Goal: Task Accomplishment & Management: Use online tool/utility

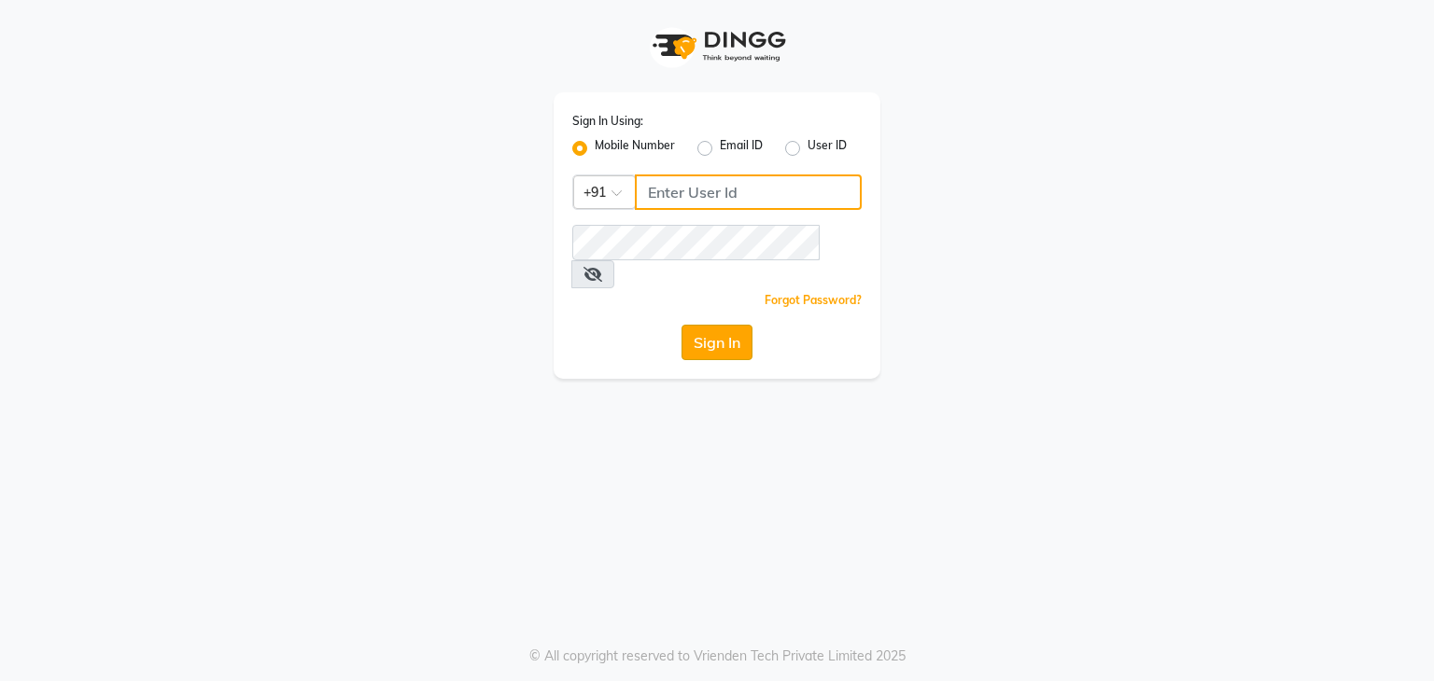
type input "813503095"
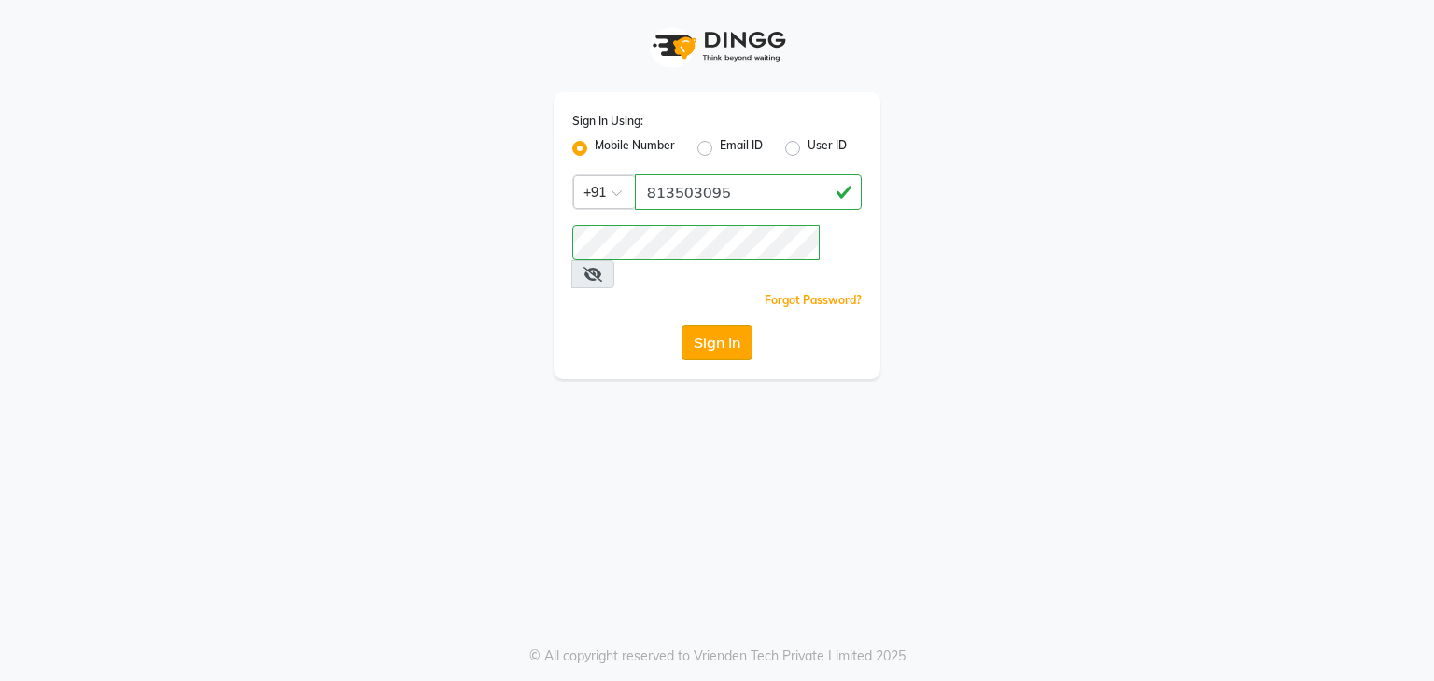
click at [737, 326] on button "Sign In" at bounding box center [716, 342] width 71 height 35
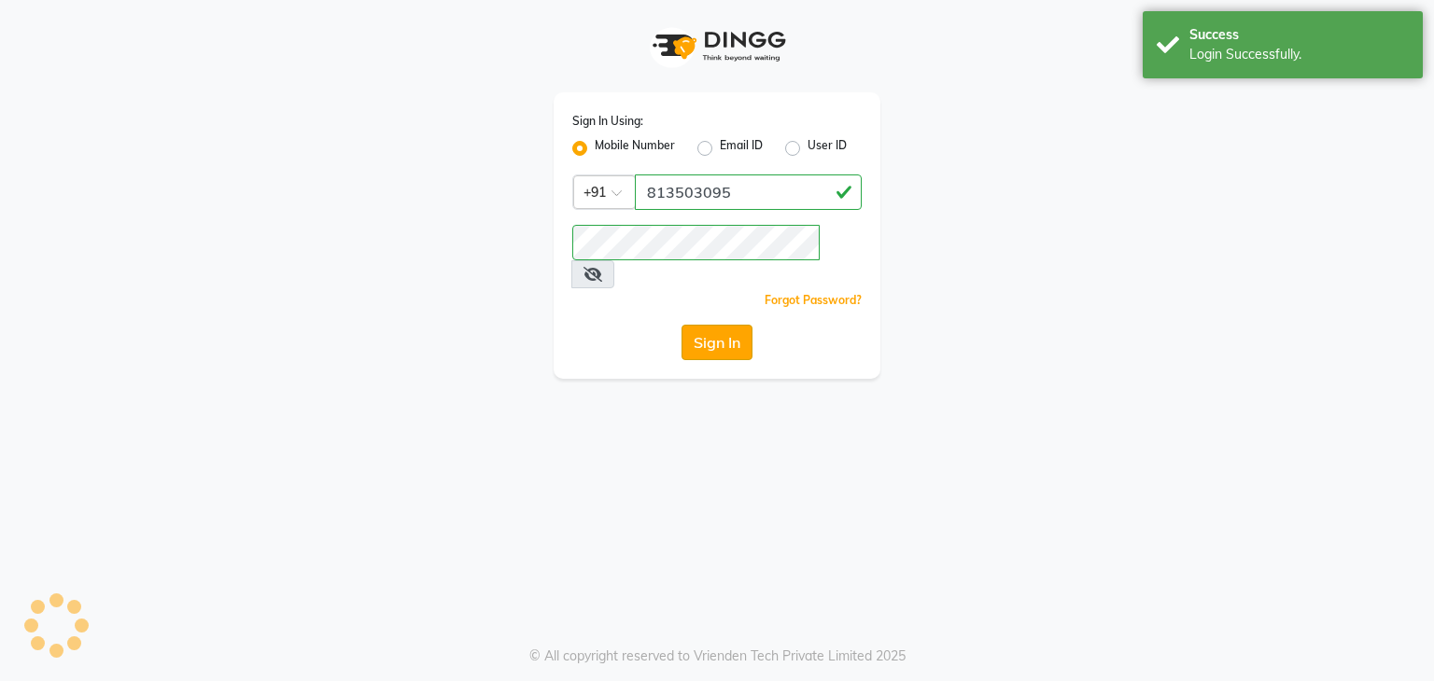
select select "service"
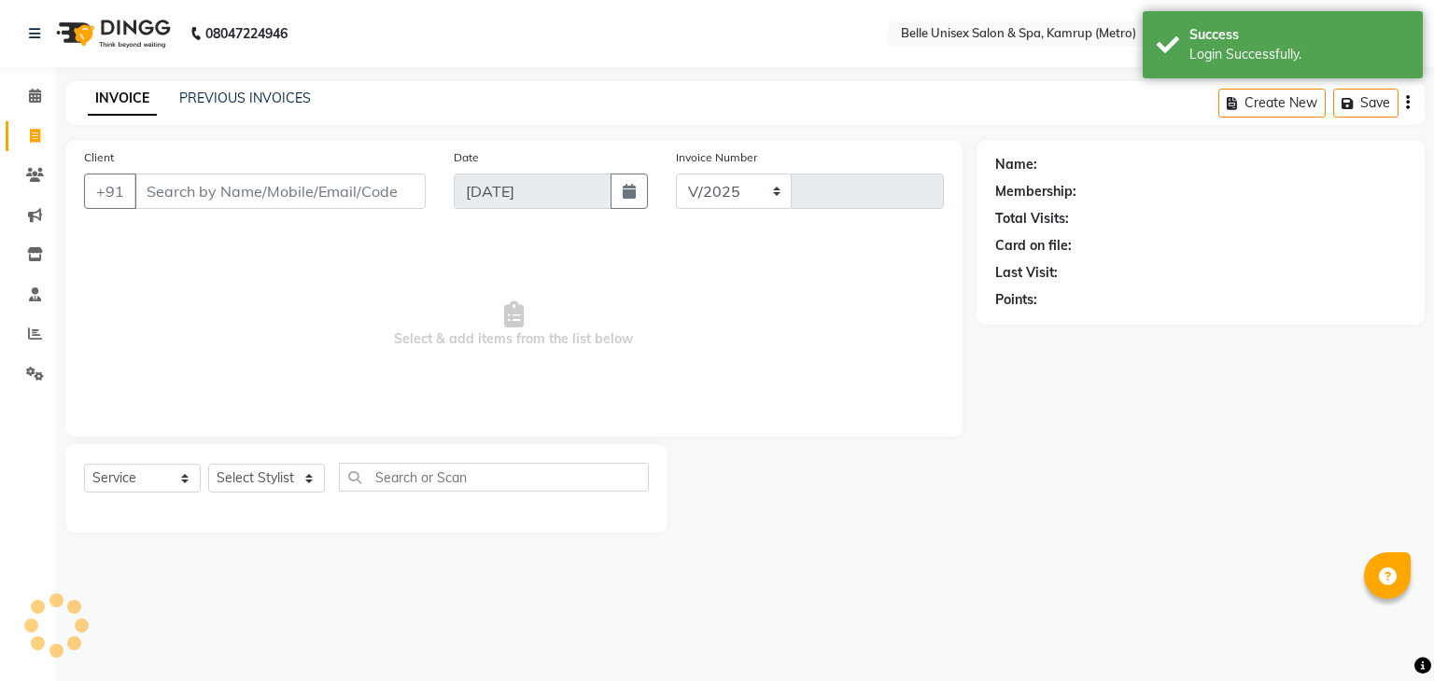
select select "7291"
type input "1091"
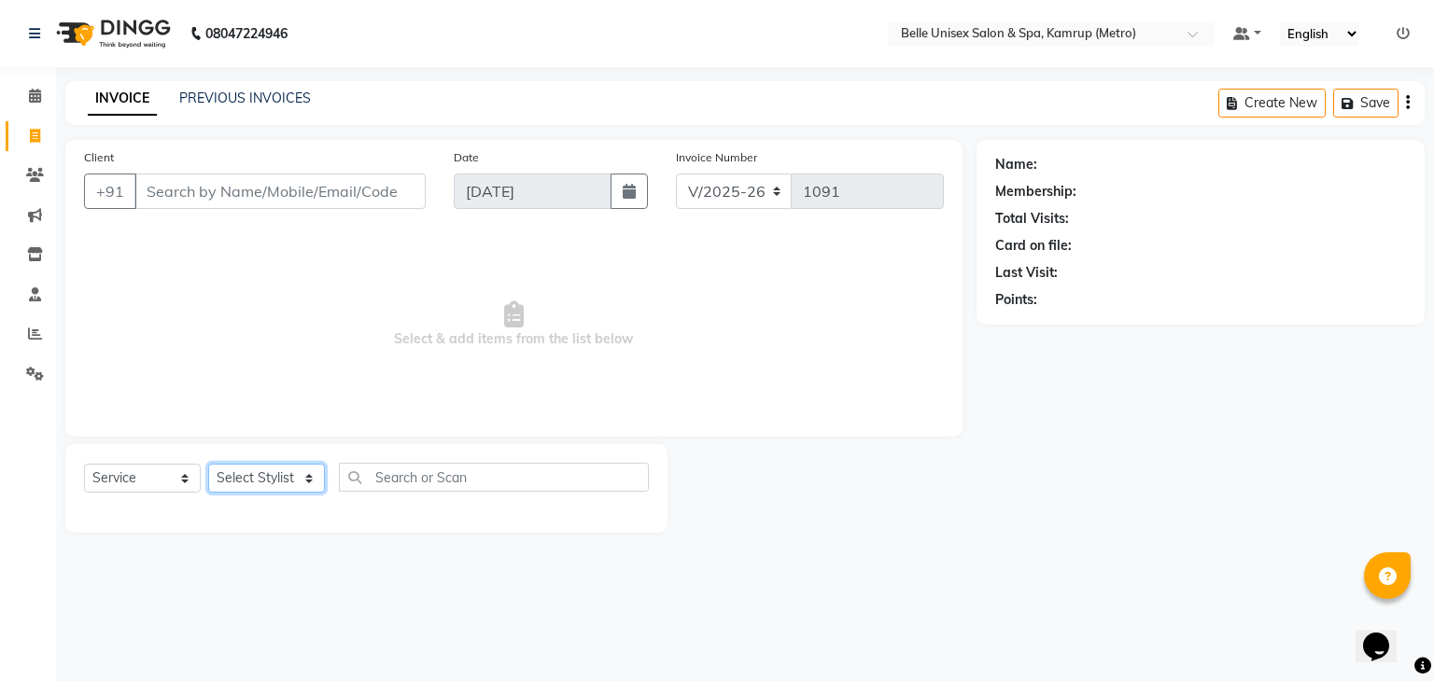
click at [317, 476] on select "Select Stylist ABBE Admin id [PERSON_NAME] ASEM COUNTER SALE [PERSON_NAME] [PER…" at bounding box center [266, 478] width 117 height 29
select select "88545"
click at [208, 465] on select "Select Stylist ABBE Admin id [PERSON_NAME] ASEM COUNTER SALE [PERSON_NAME] [PER…" at bounding box center [266, 478] width 117 height 29
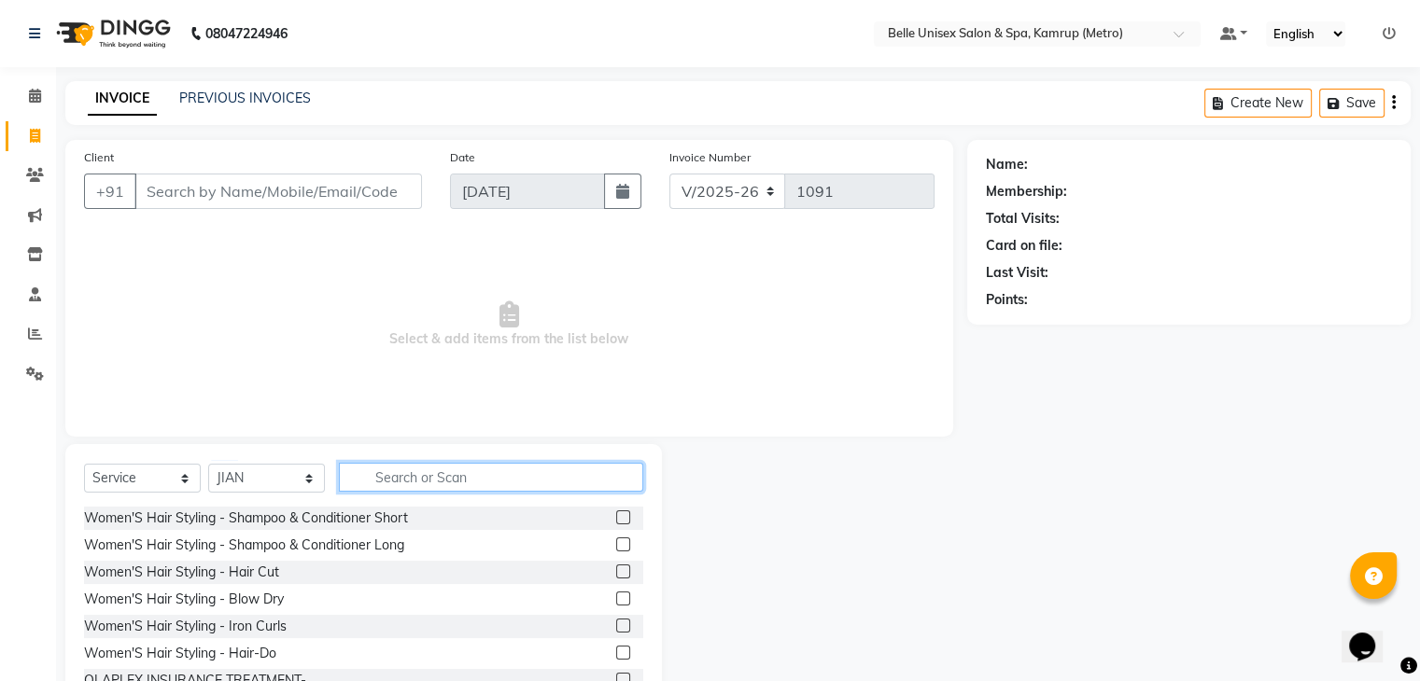
click at [427, 475] on input "text" at bounding box center [491, 477] width 304 height 29
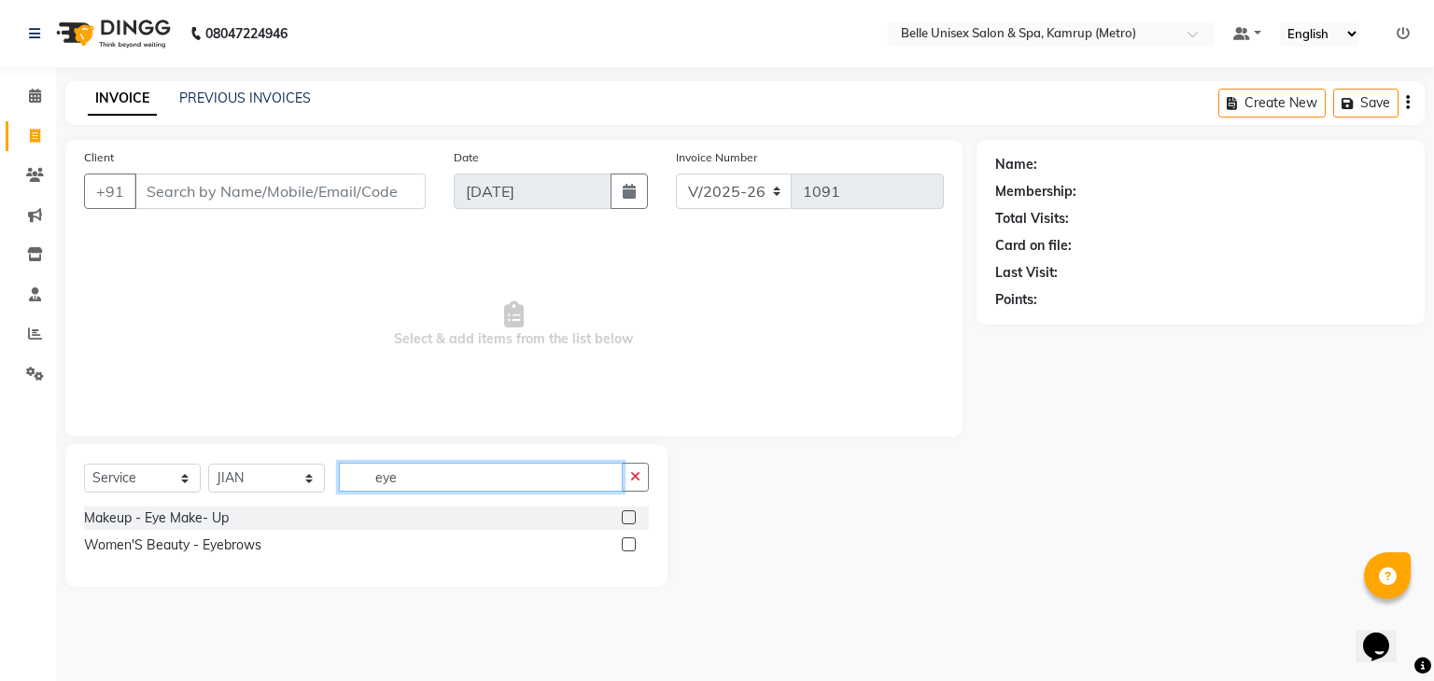
type input "eye"
click at [623, 547] on label at bounding box center [629, 545] width 14 height 14
click at [623, 547] on input "checkbox" at bounding box center [628, 545] width 12 height 12
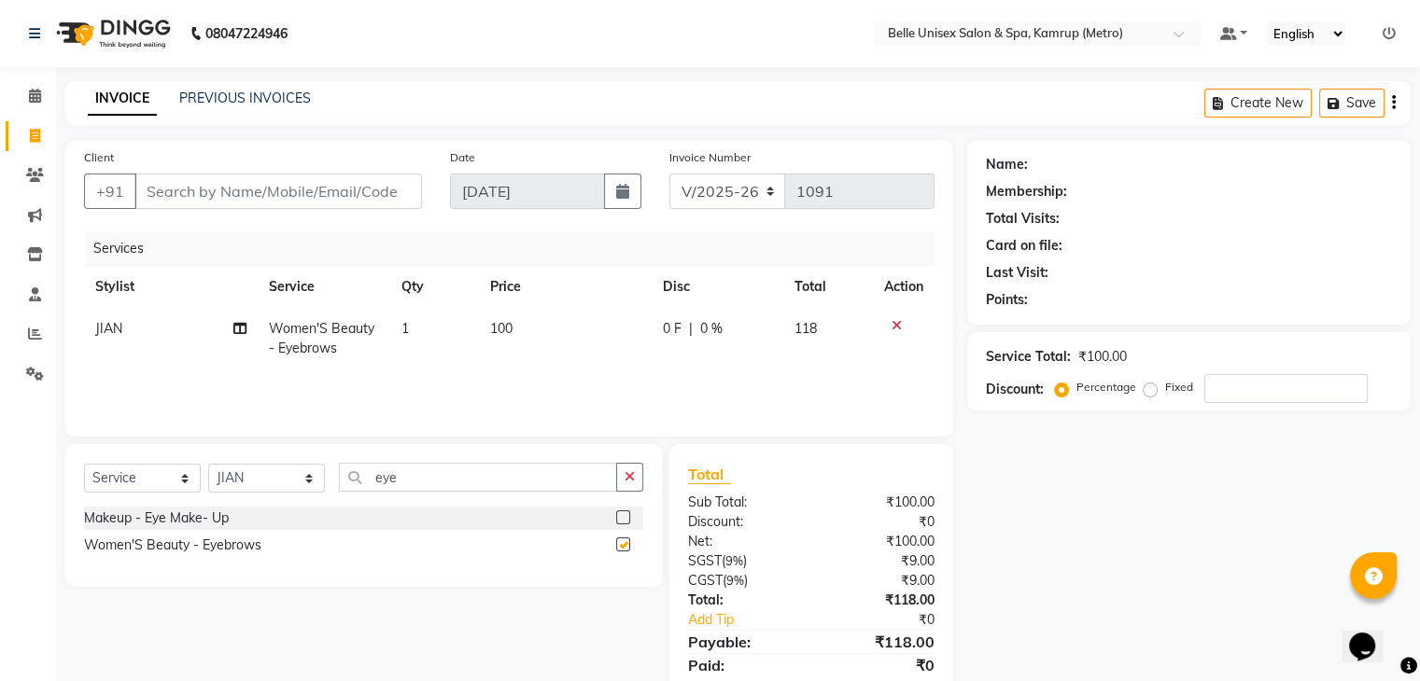
checkbox input "false"
click at [204, 189] on input "Client" at bounding box center [277, 191] width 287 height 35
click at [290, 186] on input "Client" at bounding box center [277, 191] width 287 height 35
type input "8"
type input "0"
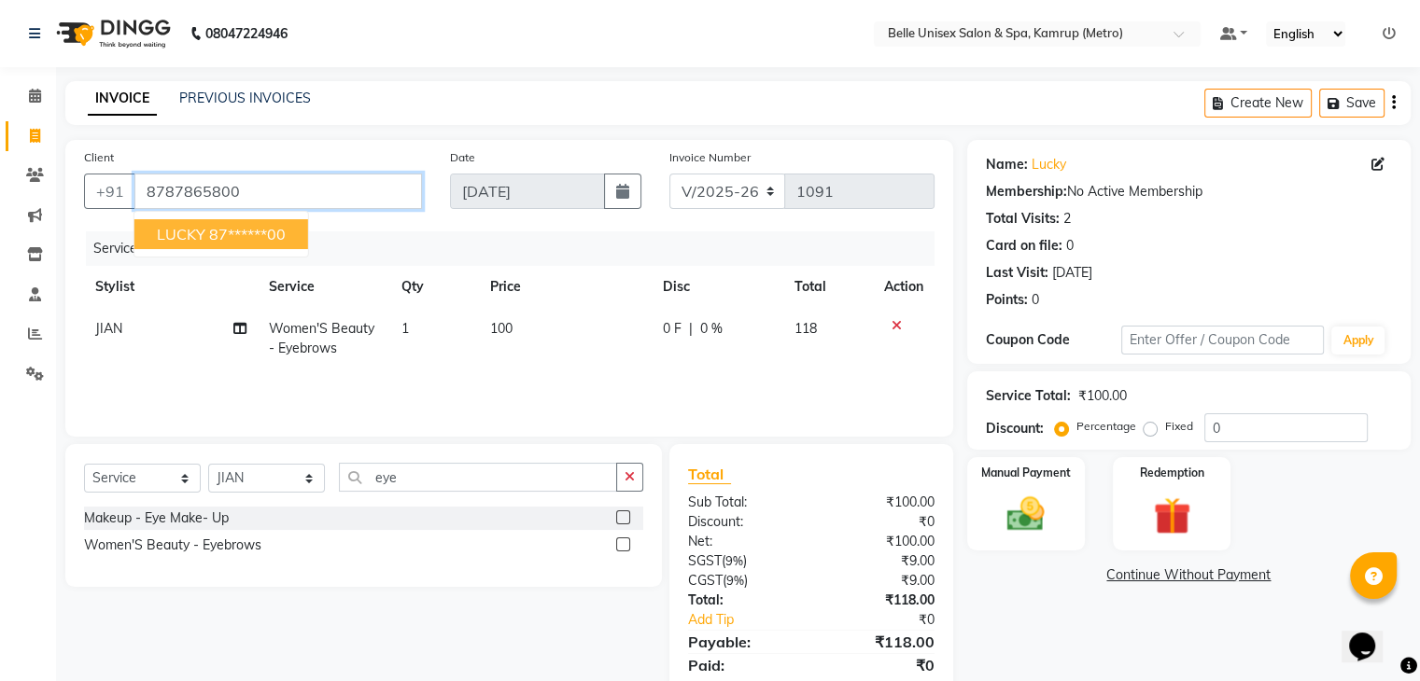
click at [272, 195] on input "8787865800" at bounding box center [277, 191] width 287 height 35
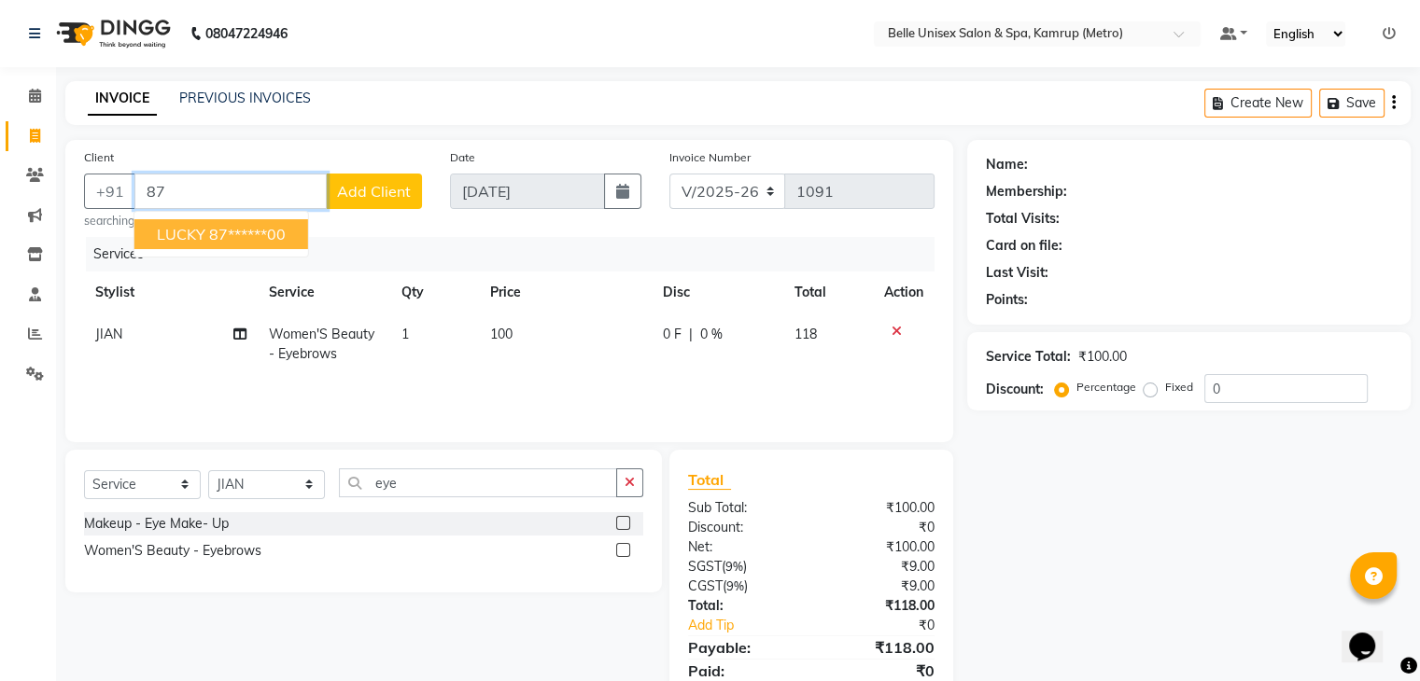
type input "8"
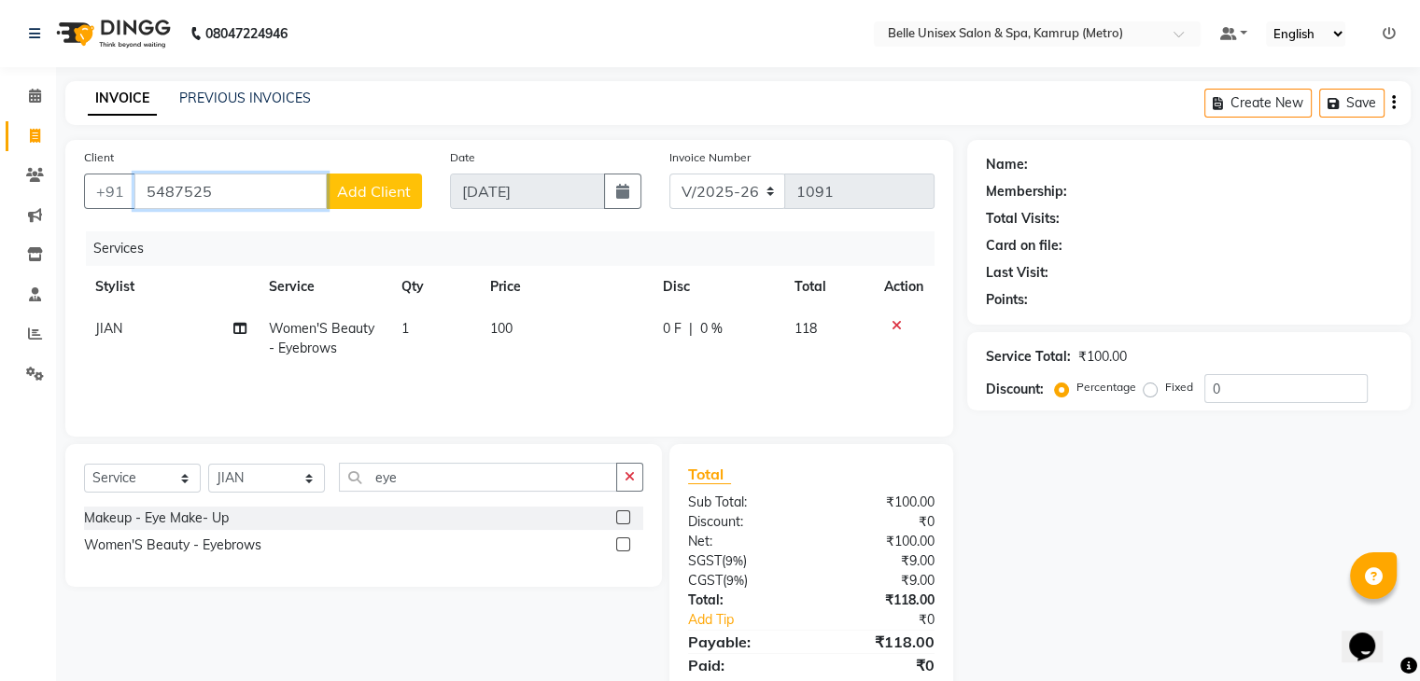
type input "5487525"
click at [398, 195] on span "Add Client" at bounding box center [374, 191] width 74 height 19
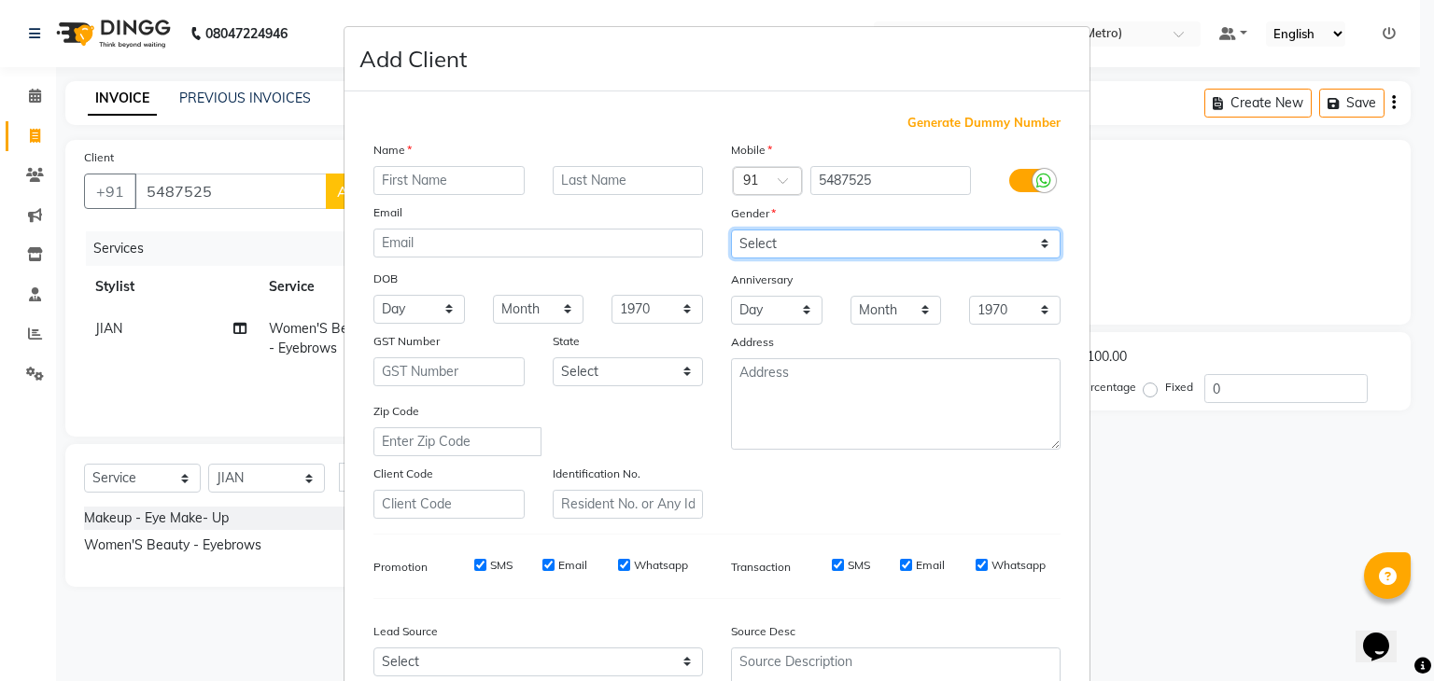
click at [1043, 249] on select "Select [DEMOGRAPHIC_DATA] [DEMOGRAPHIC_DATA] Other Prefer Not To Say" at bounding box center [895, 244] width 329 height 29
click at [1043, 236] on select "Select [DEMOGRAPHIC_DATA] [DEMOGRAPHIC_DATA] Other Prefer Not To Say" at bounding box center [895, 244] width 329 height 29
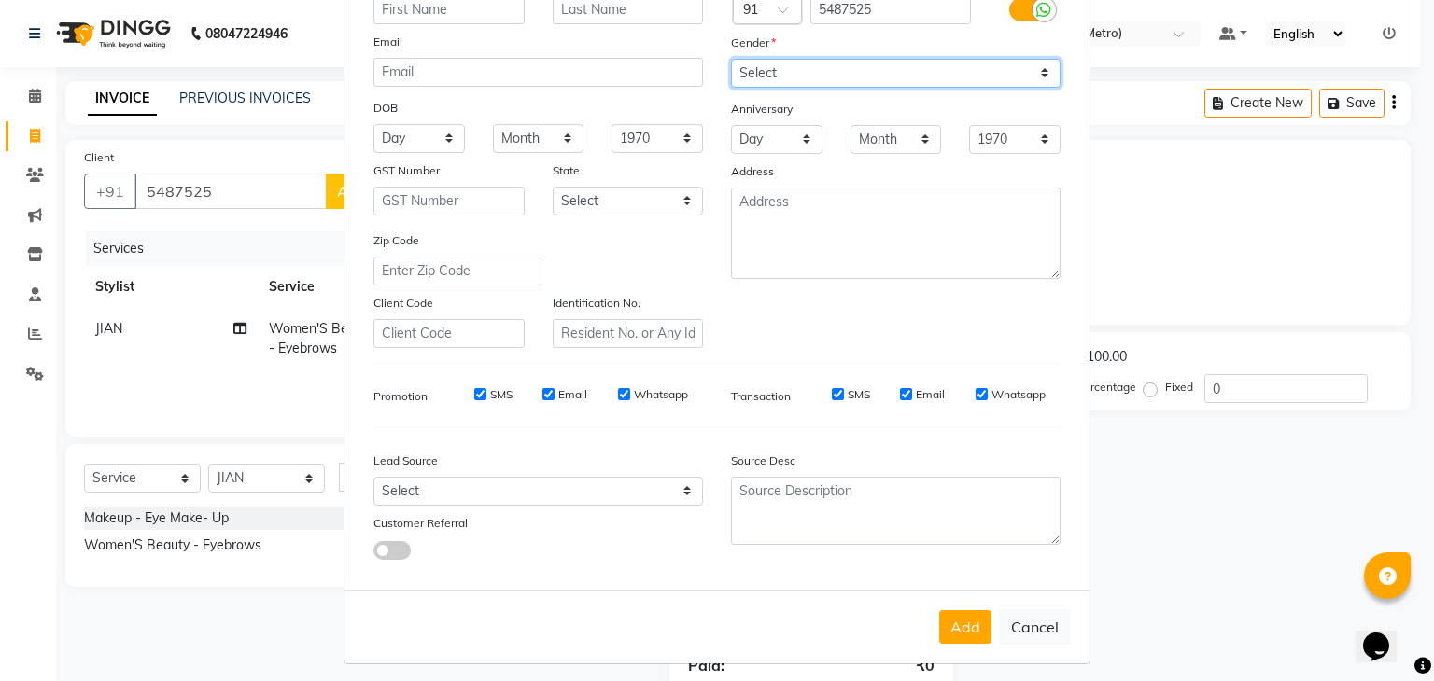
scroll to position [189, 0]
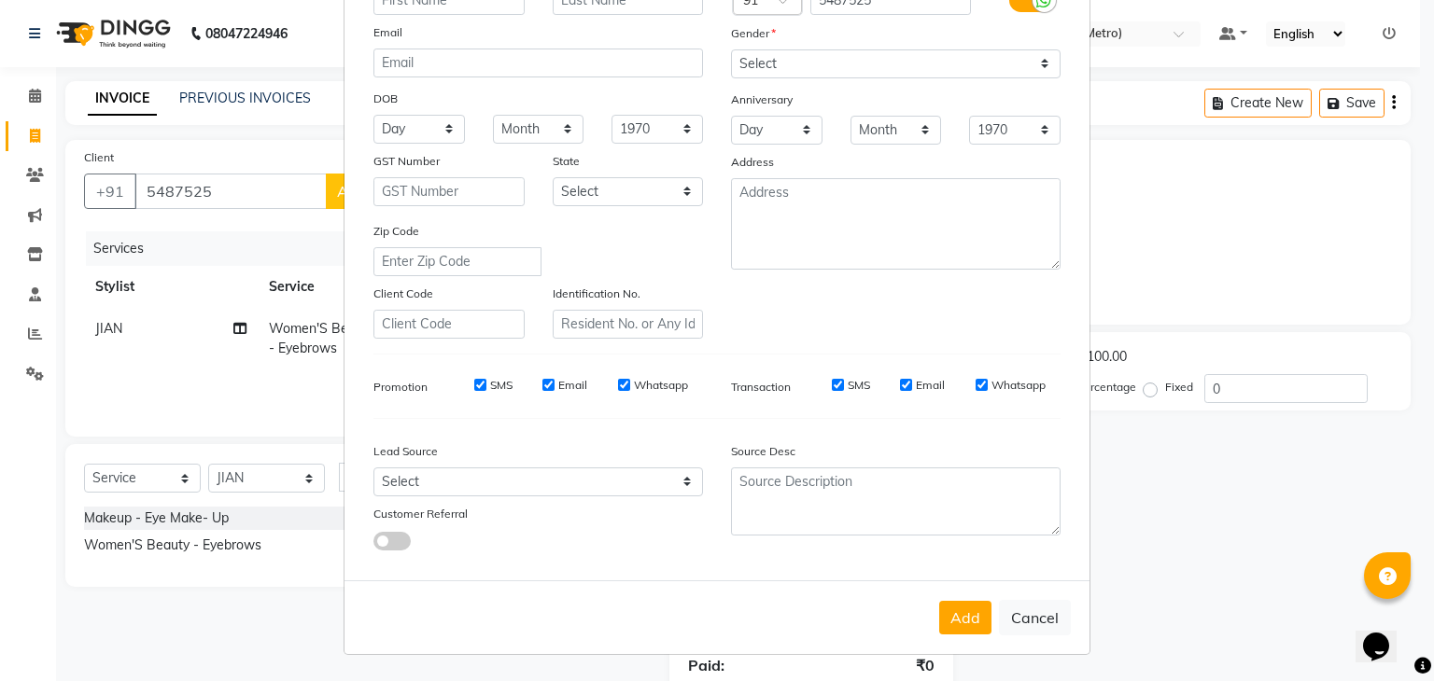
click at [1212, 541] on ngb-modal-window "Add Client Generate Dummy Number Name Email DOB Day 01 02 03 04 05 06 07 08 09 …" at bounding box center [717, 340] width 1434 height 681
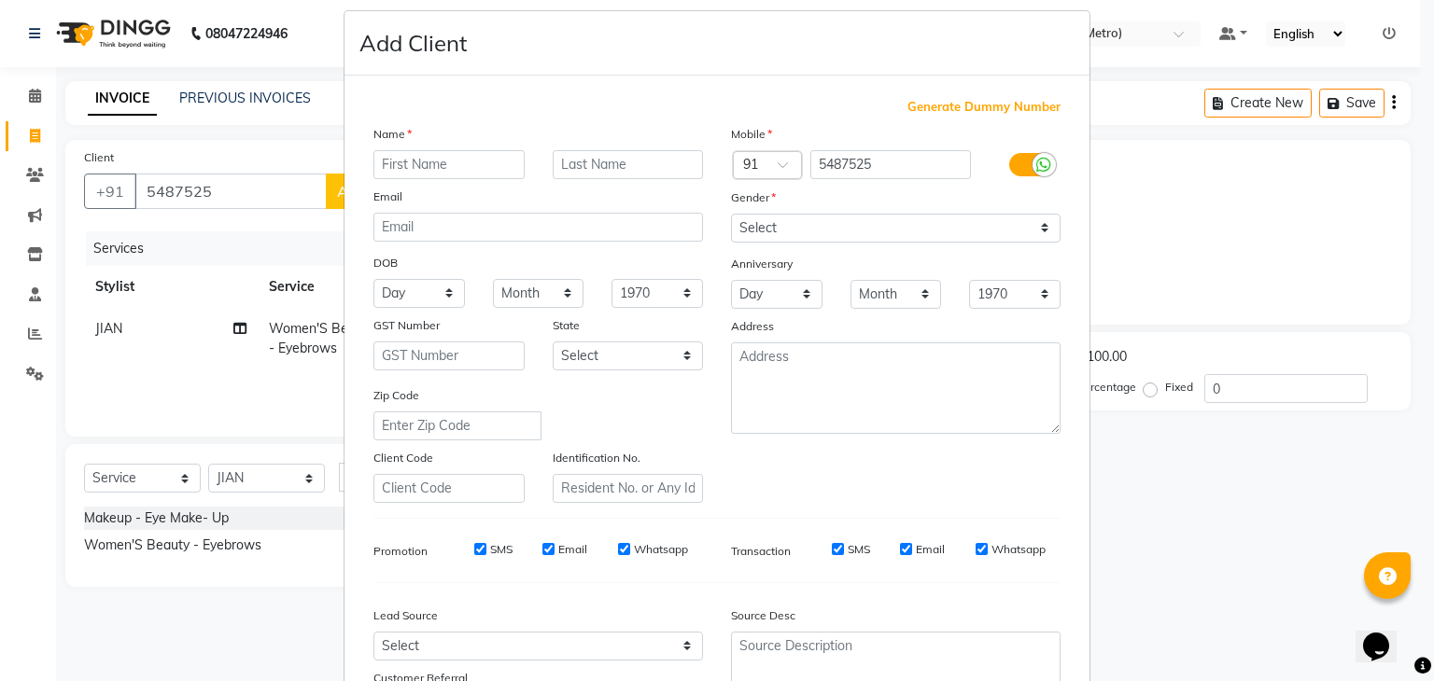
scroll to position [0, 0]
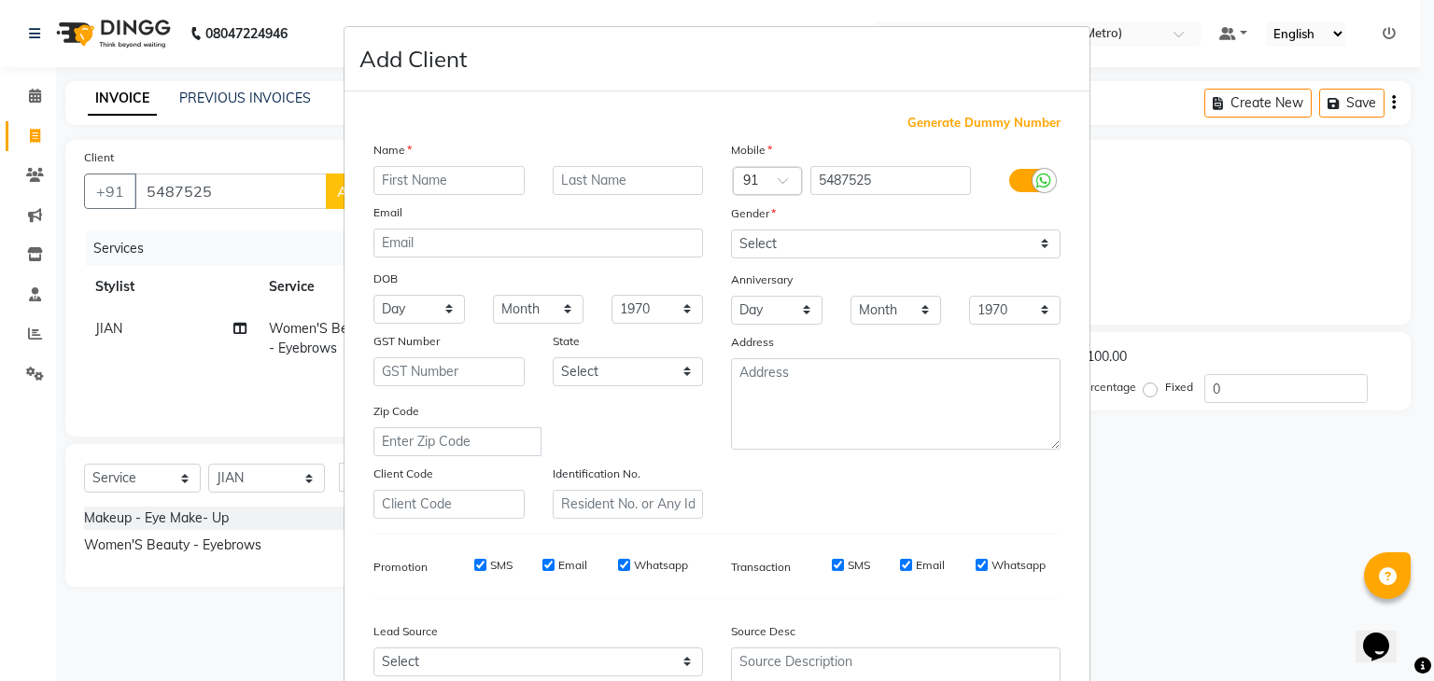
click at [241, 122] on ngb-modal-window "Add Client Generate Dummy Number Name Email DOB Day 01 02 03 04 05 06 07 08 09 …" at bounding box center [717, 340] width 1434 height 681
click at [1273, 512] on ngb-modal-window "Add Client Generate Dummy Number Name Email DOB Day 01 02 03 04 05 06 07 08 09 …" at bounding box center [717, 340] width 1434 height 681
click at [1236, 497] on ngb-modal-window "Add Client Generate Dummy Number Name Email DOB Day 01 02 03 04 05 06 07 08 09 …" at bounding box center [717, 340] width 1434 height 681
drag, startPoint x: 1236, startPoint y: 497, endPoint x: 1208, endPoint y: 510, distance: 30.5
click at [1230, 512] on ngb-modal-window "Add Client Generate Dummy Number Name Email DOB Day 01 02 03 04 05 06 07 08 09 …" at bounding box center [717, 340] width 1434 height 681
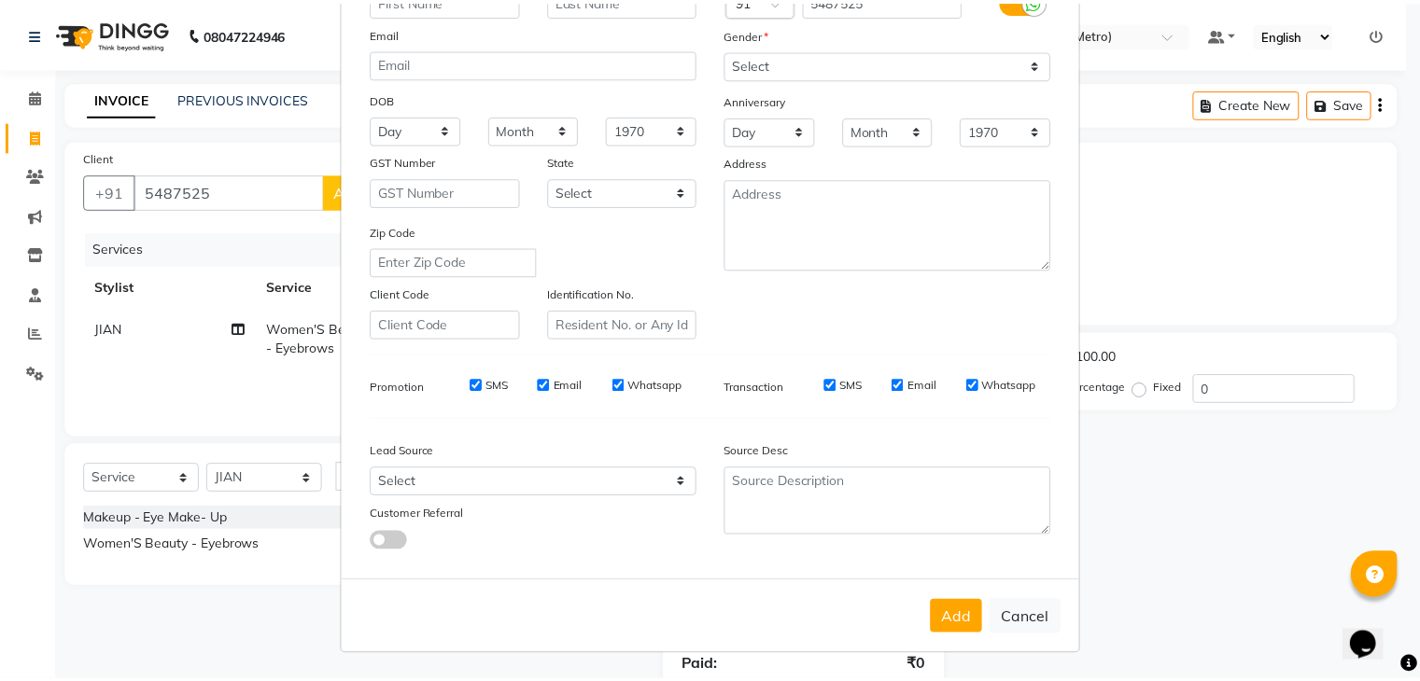
scroll to position [189, 0]
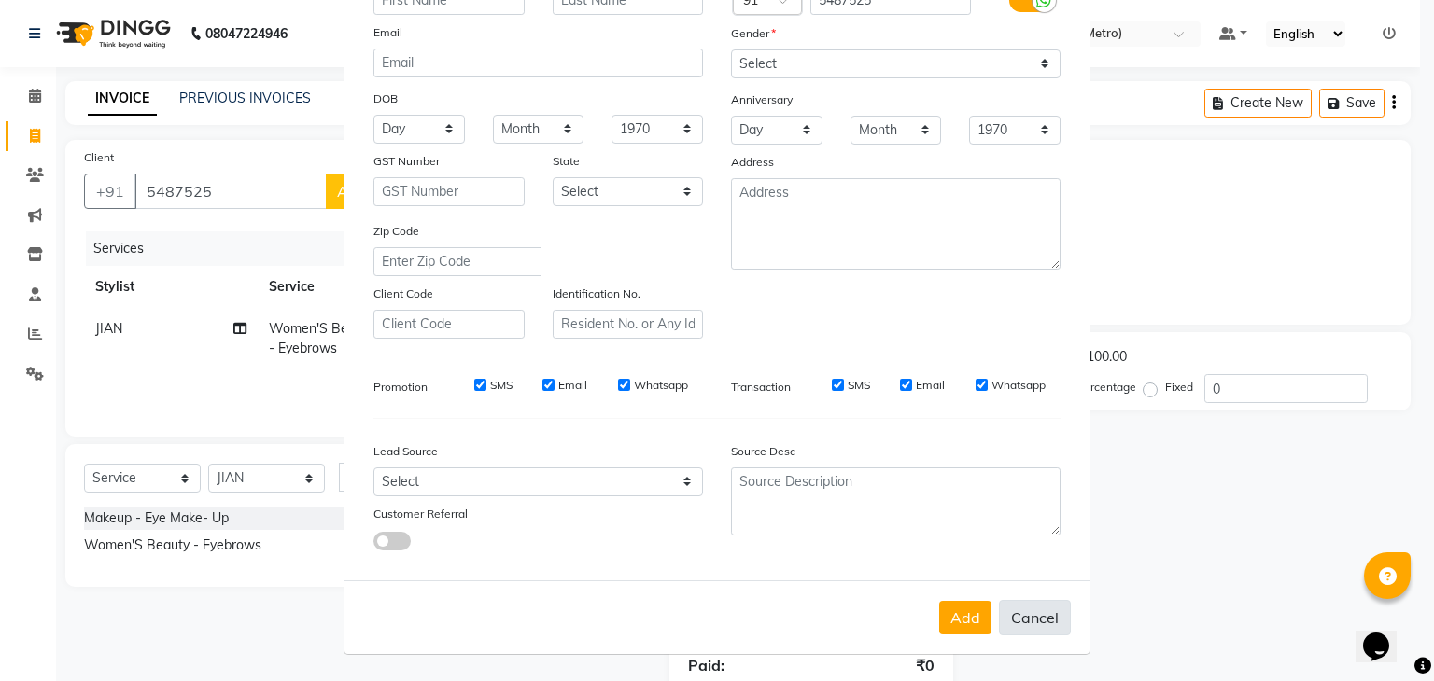
click at [1044, 614] on button "Cancel" at bounding box center [1035, 617] width 72 height 35
select select
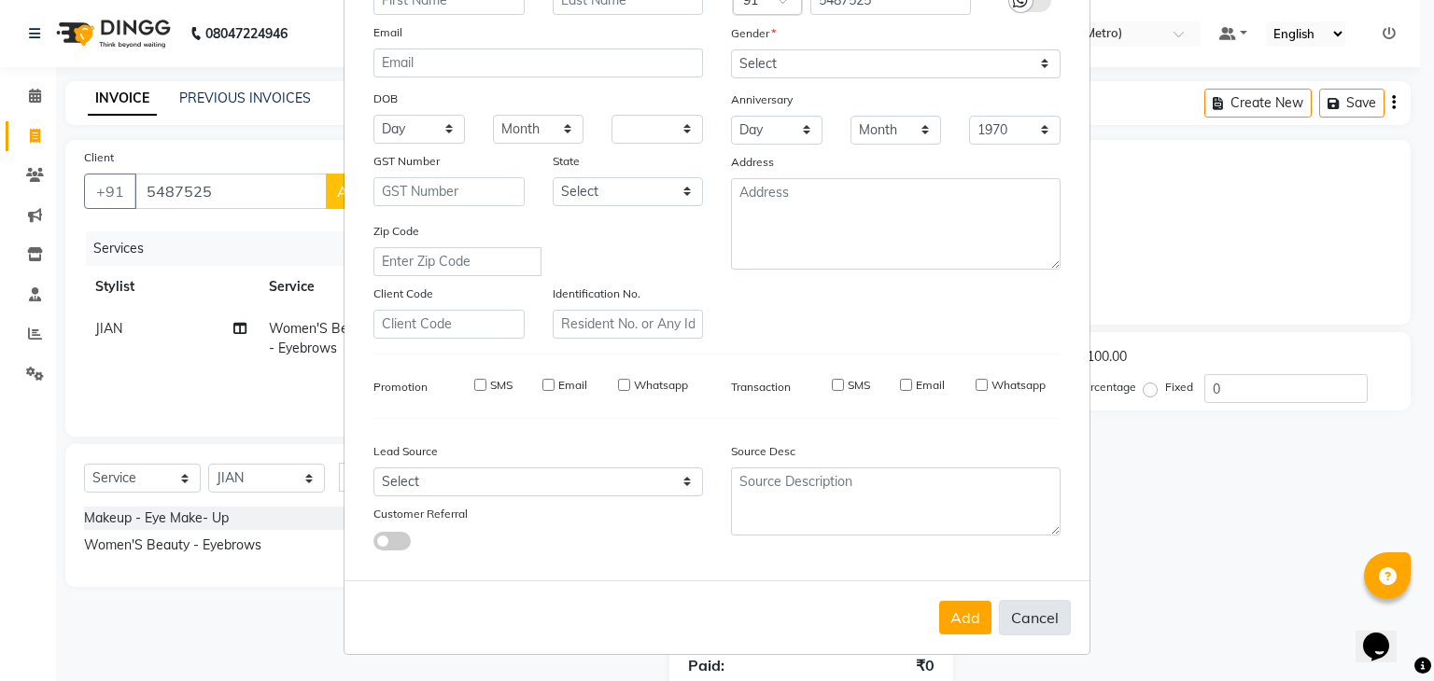
select select
checkbox input "false"
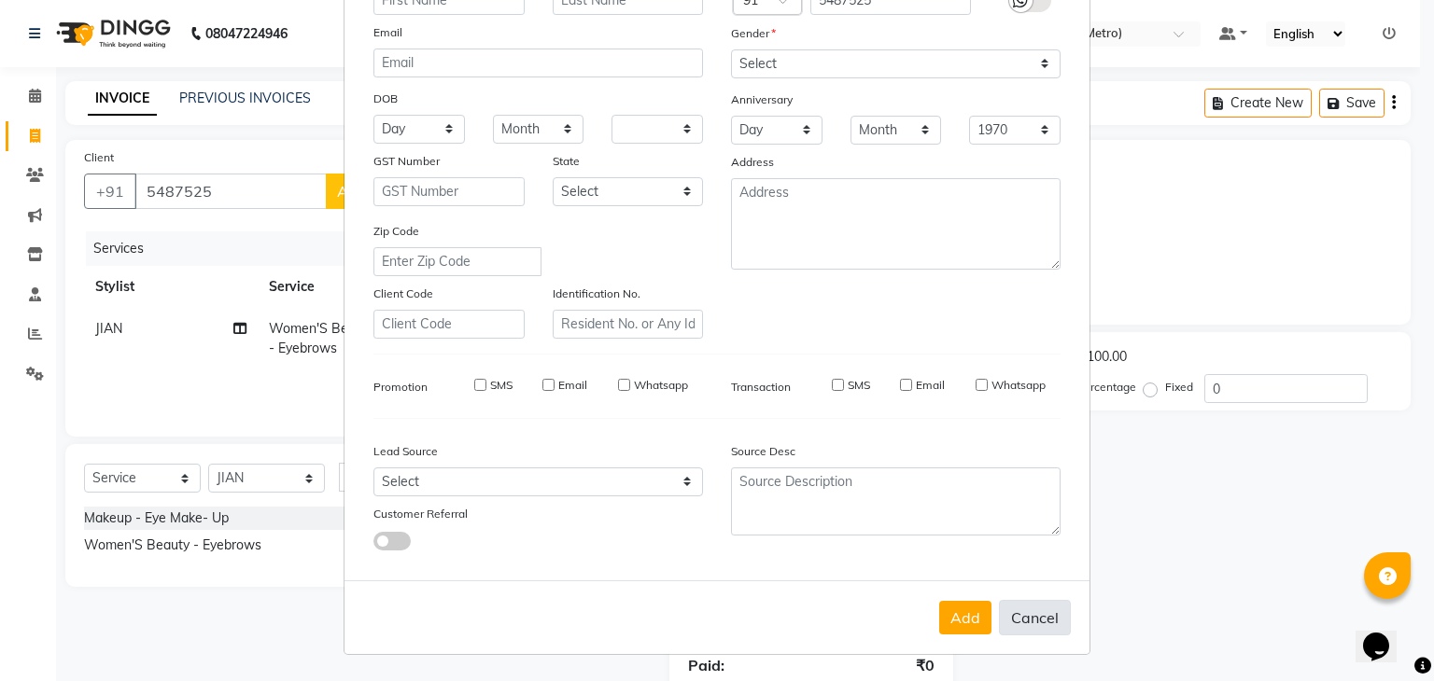
checkbox input "false"
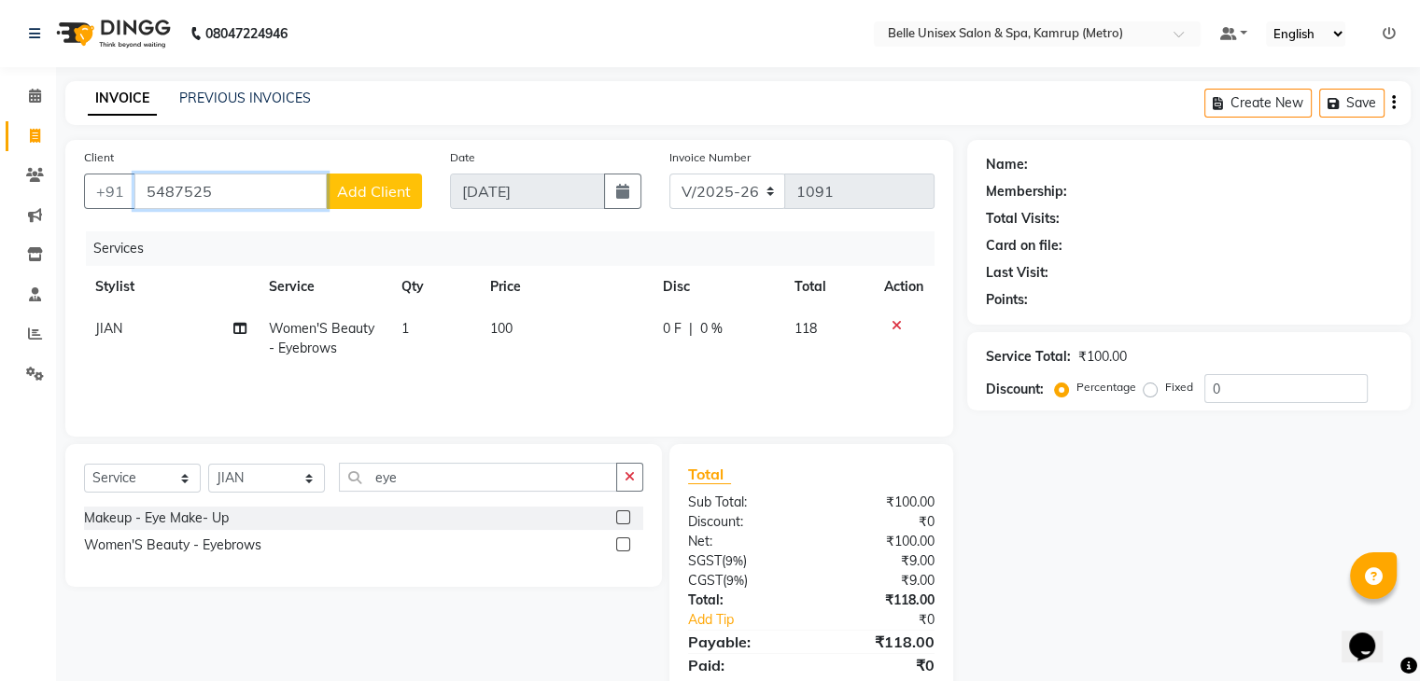
click at [262, 174] on input "5487525" at bounding box center [230, 191] width 192 height 35
type input "5"
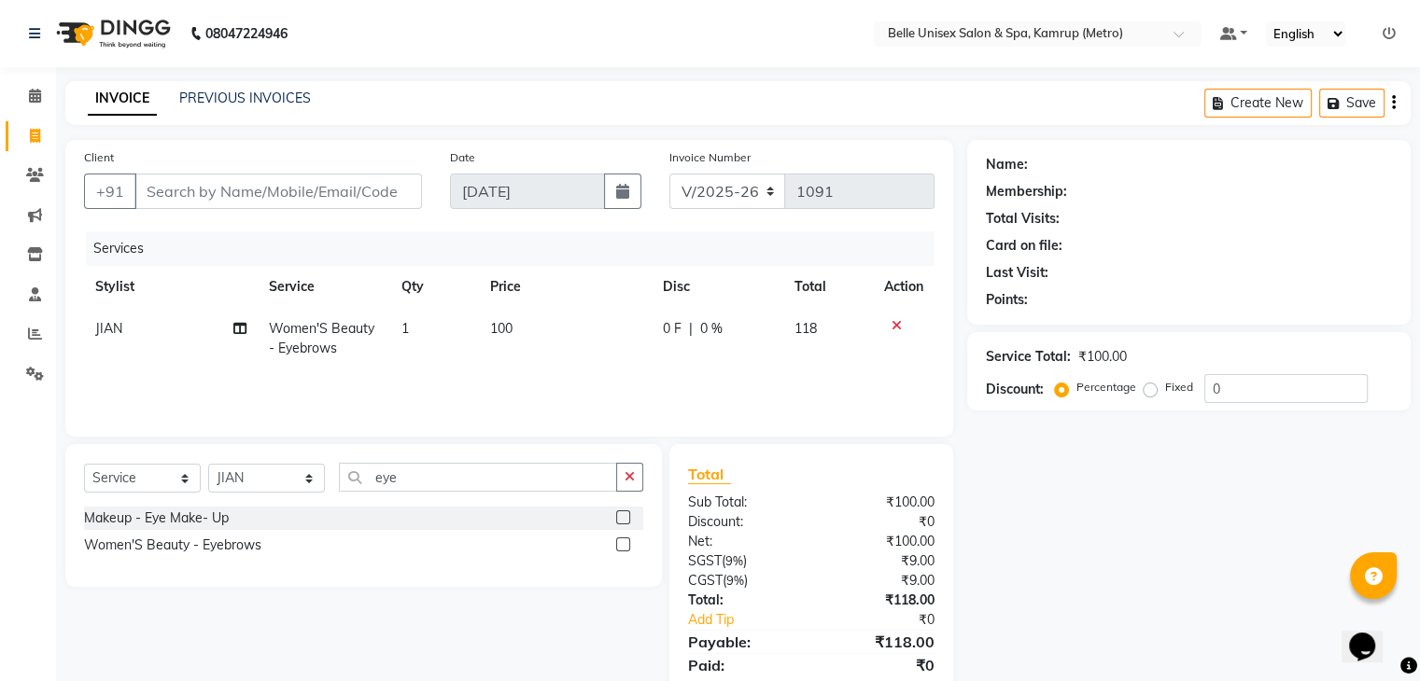
click at [900, 323] on div at bounding box center [903, 325] width 39 height 13
click at [901, 322] on div at bounding box center [903, 325] width 39 height 13
click at [889, 335] on td at bounding box center [904, 339] width 62 height 62
click at [891, 320] on icon at bounding box center [896, 325] width 10 height 13
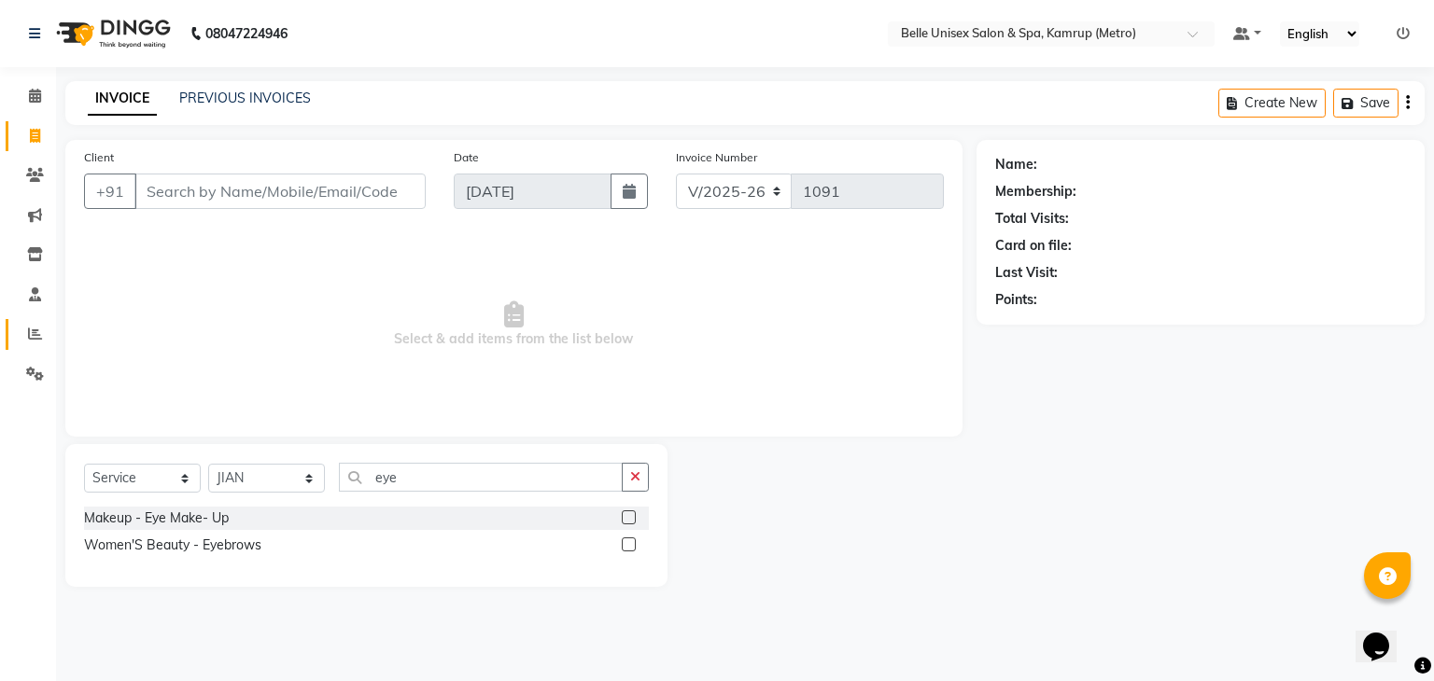
click at [26, 326] on span at bounding box center [35, 334] width 33 height 21
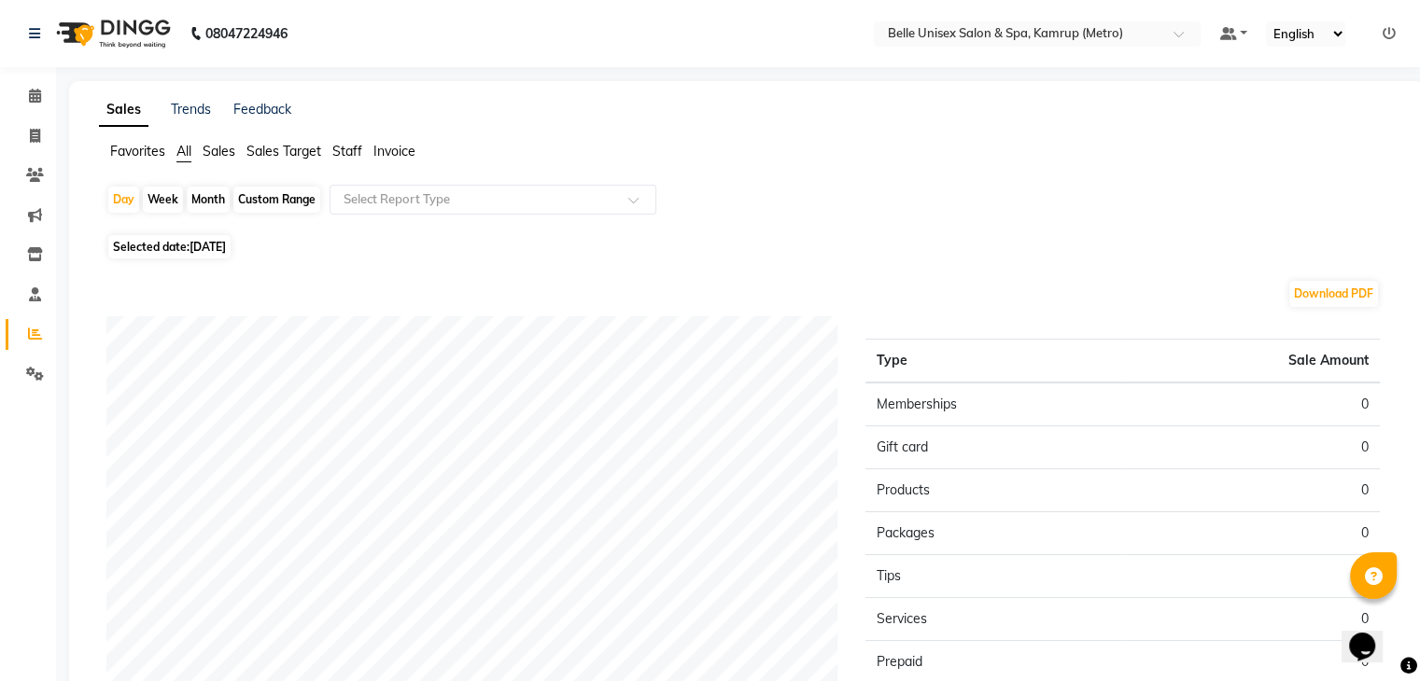
click at [220, 196] on div "Month" at bounding box center [208, 200] width 43 height 26
select select "9"
select select "2025"
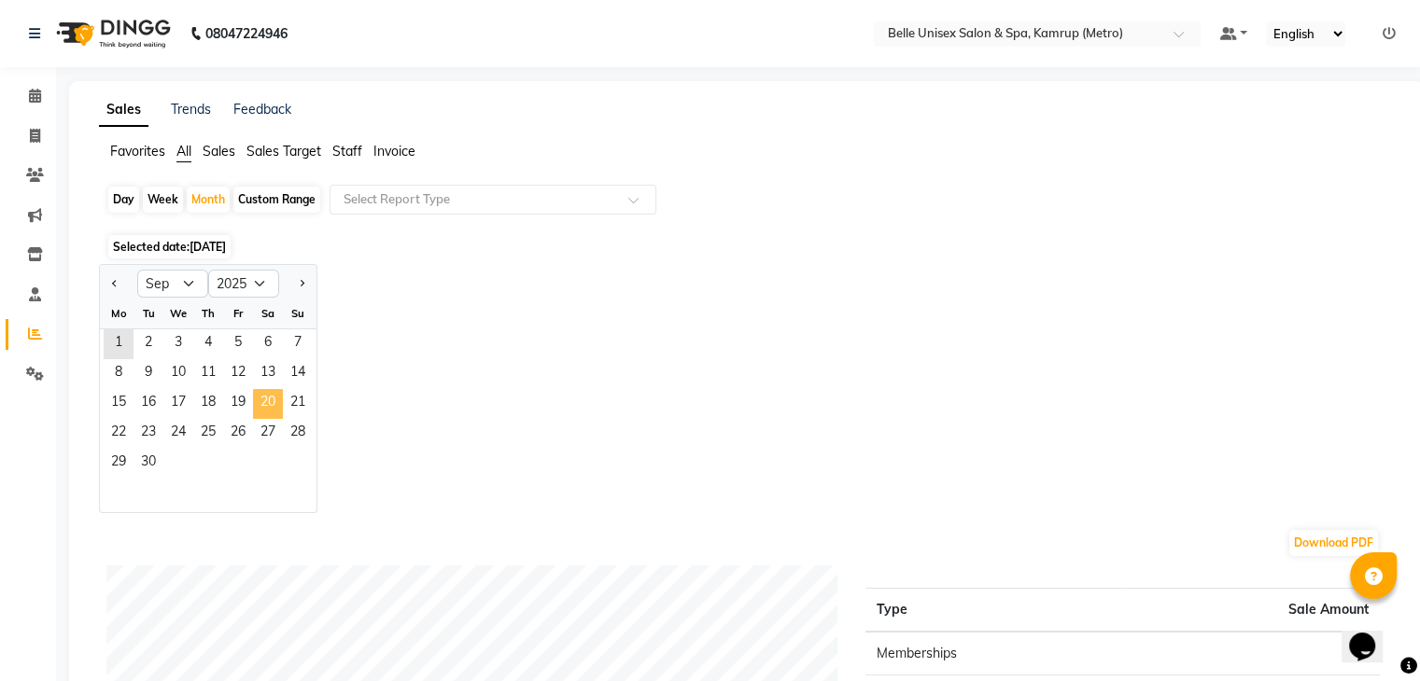
click at [253, 393] on span "20" at bounding box center [268, 404] width 30 height 30
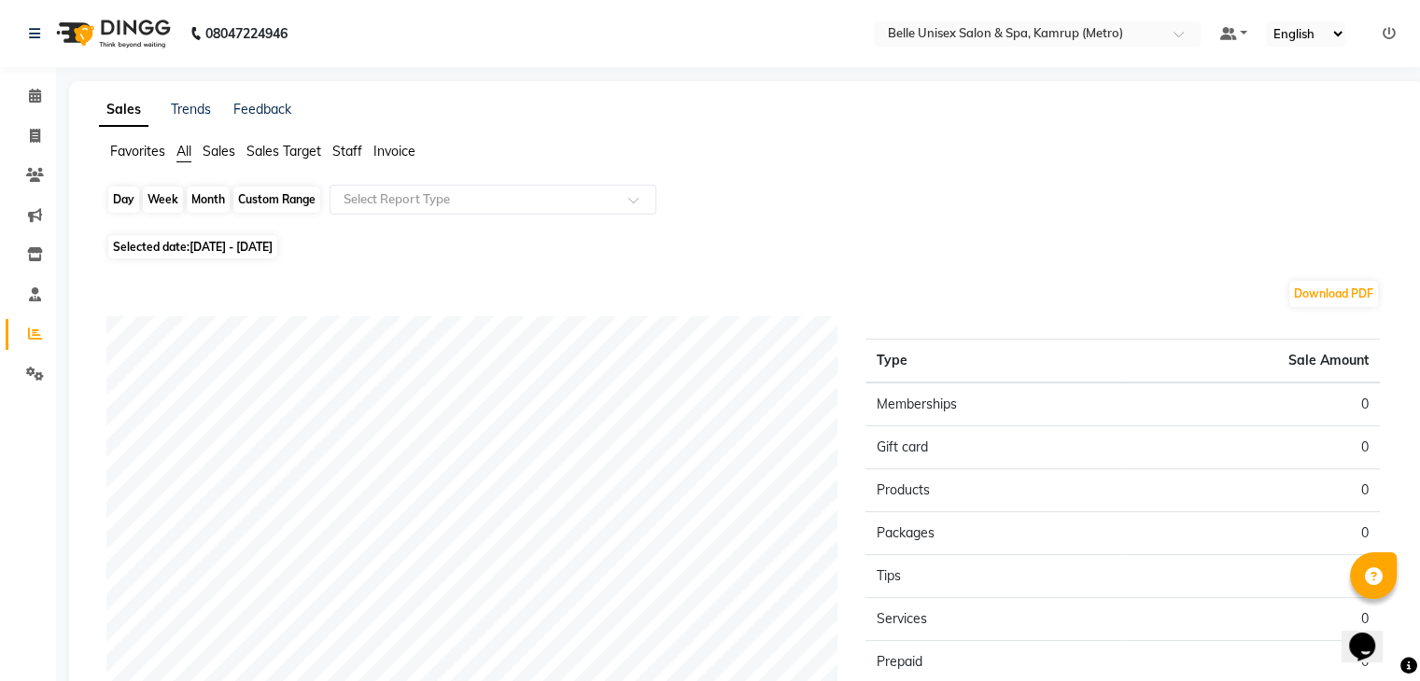
click at [209, 198] on div "Month" at bounding box center [208, 200] width 43 height 26
select select "9"
select select "2025"
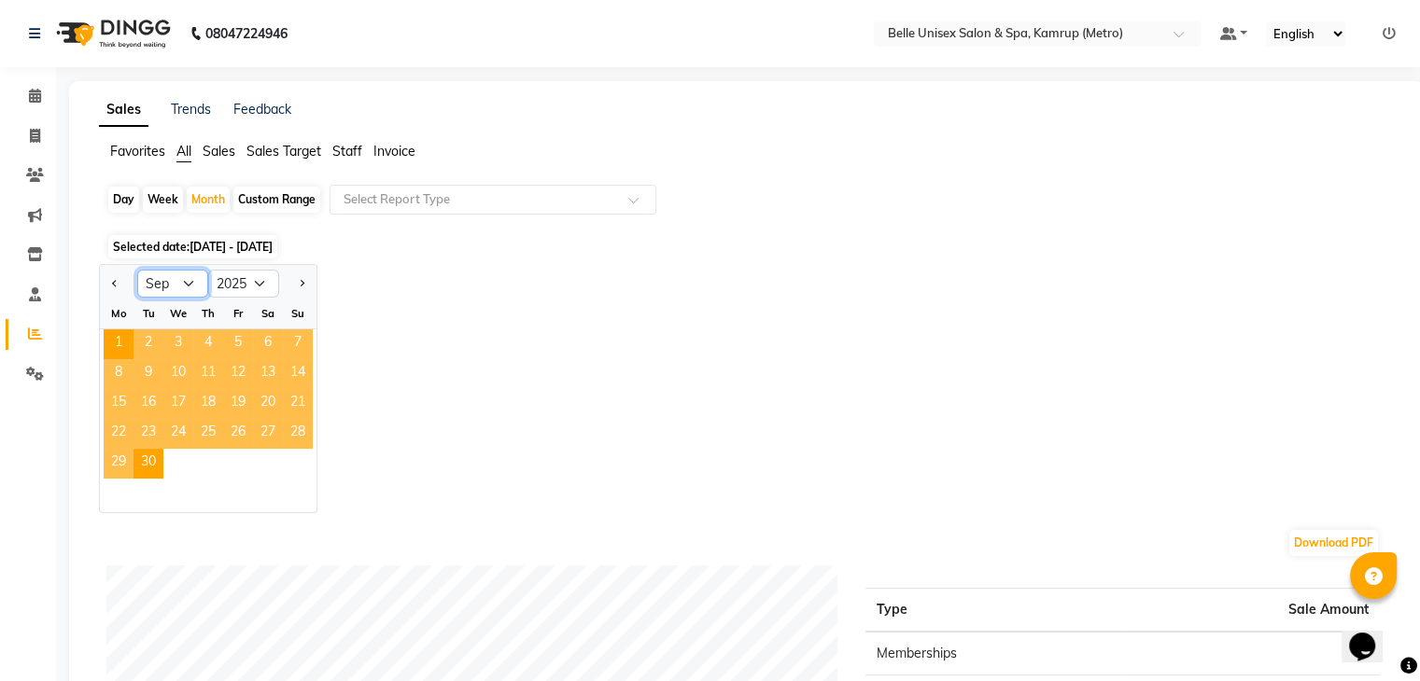
click at [194, 279] on select "Jan Feb Mar Apr May Jun [DATE] Aug Sep Oct Nov Dec" at bounding box center [172, 284] width 71 height 28
select select "8"
click at [137, 270] on select "Jan Feb Mar Apr May Jun [DATE] Aug Sep Oct Nov Dec" at bounding box center [172, 284] width 71 height 28
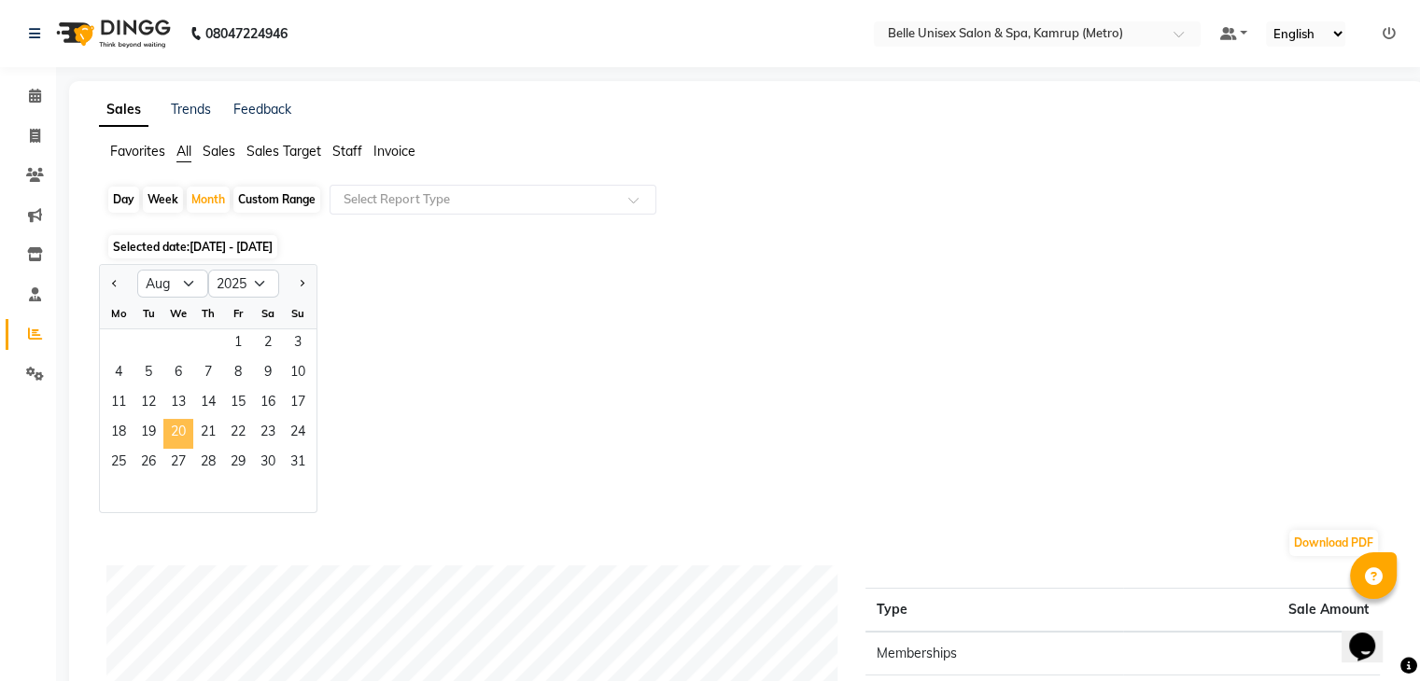
click at [190, 430] on span "20" at bounding box center [178, 434] width 30 height 30
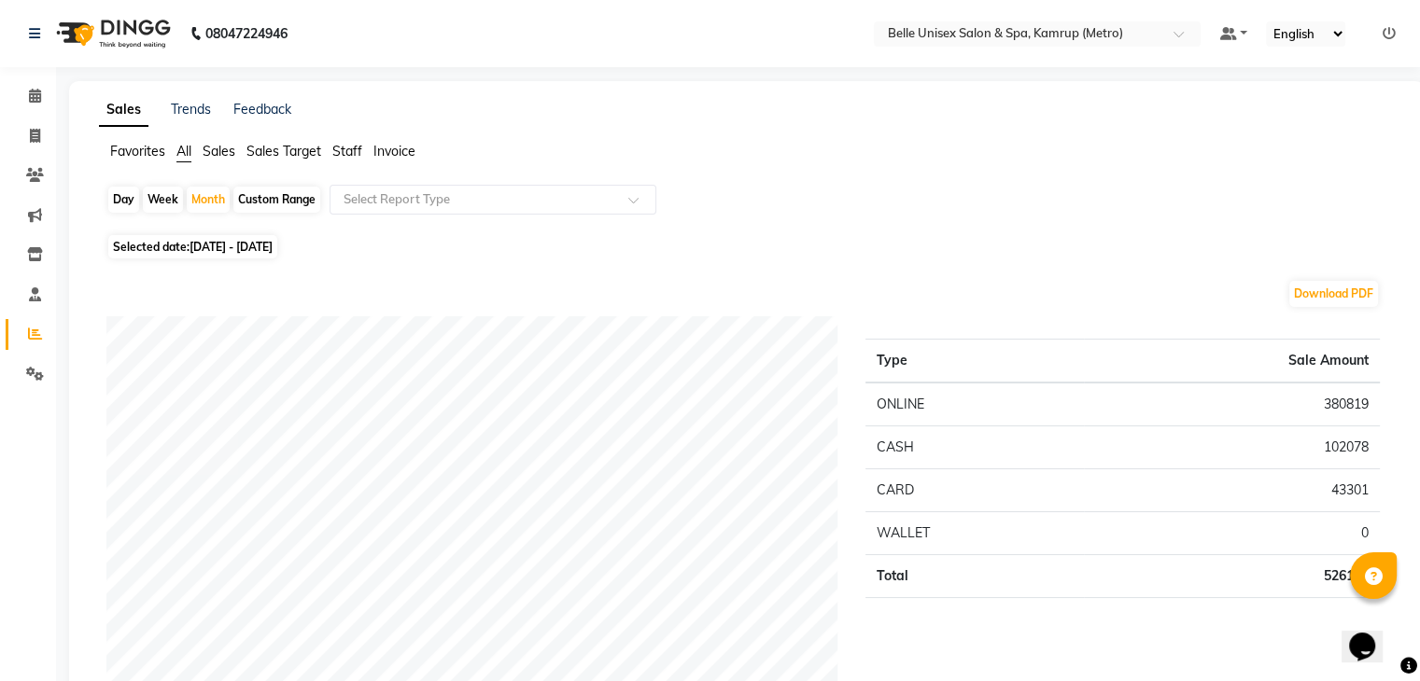
click at [52, 138] on li "Invoice" at bounding box center [28, 137] width 56 height 40
click at [45, 132] on span at bounding box center [35, 136] width 33 height 21
select select "service"
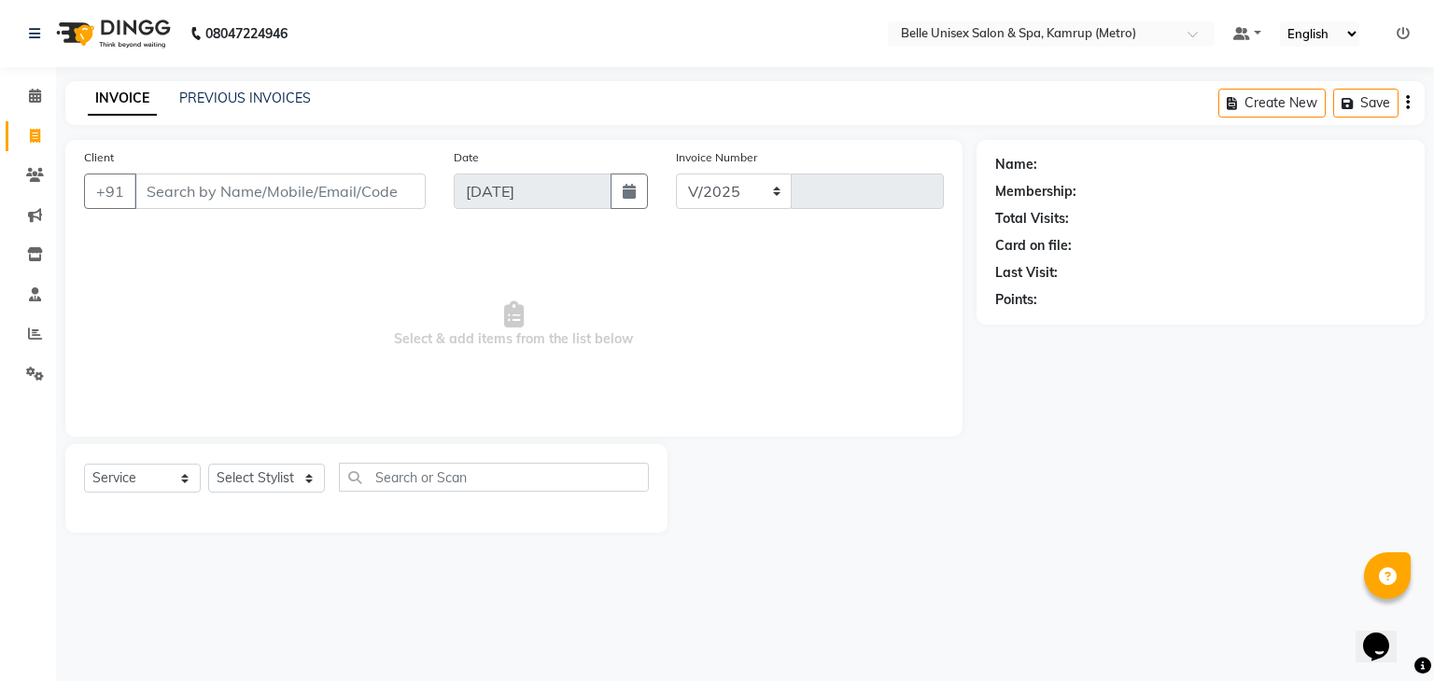
select select "7291"
type input "1091"
click at [986, 621] on div "08047224946 Select Location × Belle Unisex Salon & Spa, Kamrup (Metro) Default …" at bounding box center [717, 340] width 1434 height 681
